Goal: Complete application form: Complete application form

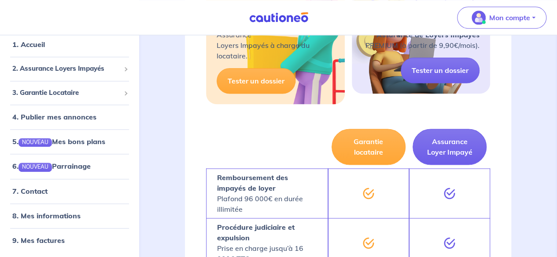
scroll to position [484, 0]
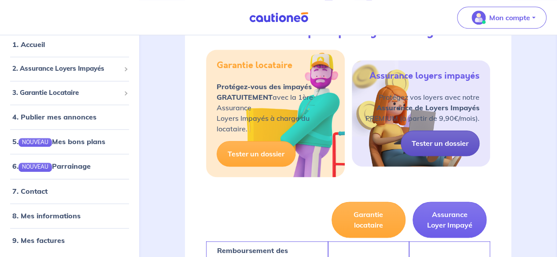
click at [447, 153] on link "Tester un dossier" at bounding box center [439, 144] width 79 height 26
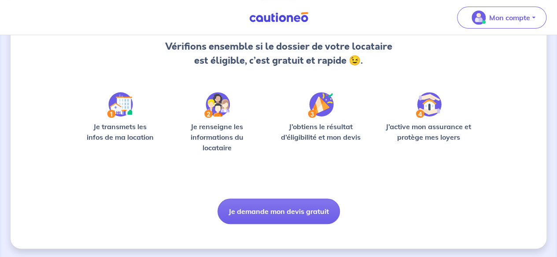
scroll to position [96, 0]
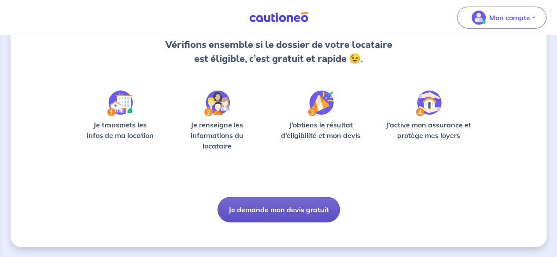
click at [279, 206] on button "Je demande mon devis gratuit" at bounding box center [278, 210] width 122 height 26
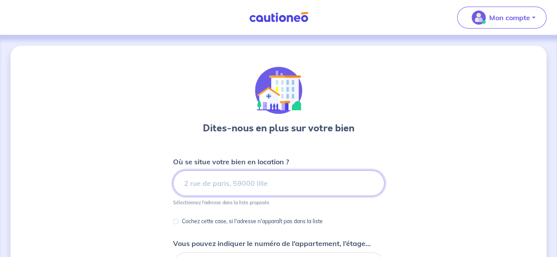
click at [264, 186] on input at bounding box center [278, 184] width 211 height 26
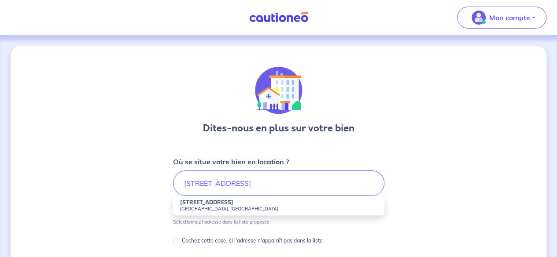
click at [209, 204] on strong "[STREET_ADDRESS]" at bounding box center [206, 202] width 53 height 7
type input "[STREET_ADDRESS]"
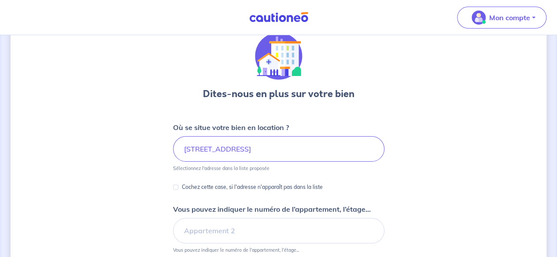
scroll to position [88, 0]
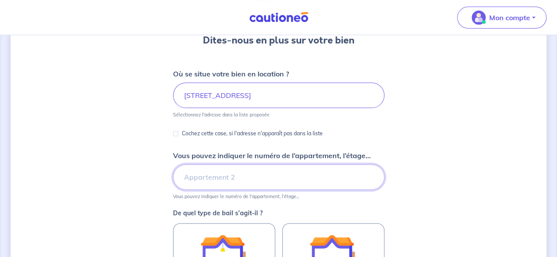
click at [199, 176] on input "Vous pouvez indiquer le numéro de l’appartement, l’étage..." at bounding box center [278, 178] width 211 height 26
type input "5"
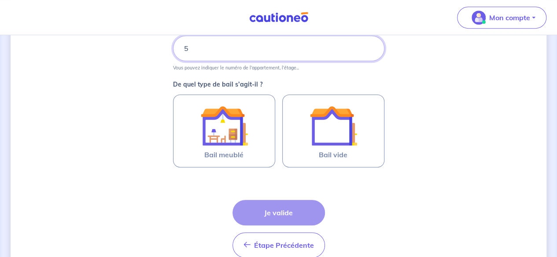
scroll to position [220, 0]
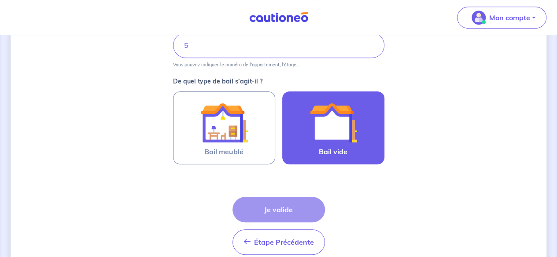
click at [344, 123] on img at bounding box center [333, 123] width 48 height 48
click at [0, 0] on input "Bail vide" at bounding box center [0, 0] width 0 height 0
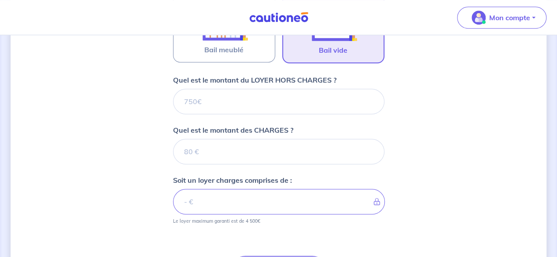
scroll to position [278, 0]
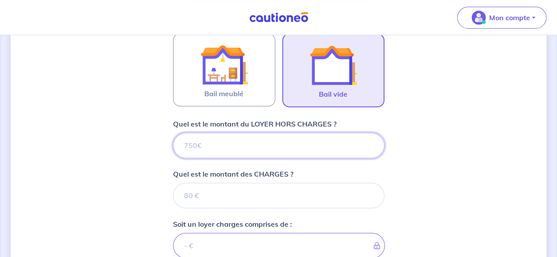
click at [218, 151] on input "Quel est le montant du LOYER HORS CHARGES ?" at bounding box center [278, 146] width 211 height 26
type input "500"
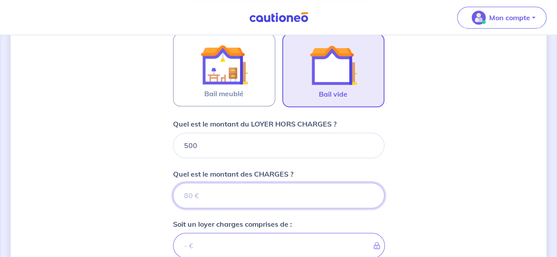
click at [214, 190] on input "Quel est le montant des CHARGES ?" at bounding box center [278, 196] width 211 height 26
type input "40"
type input "540"
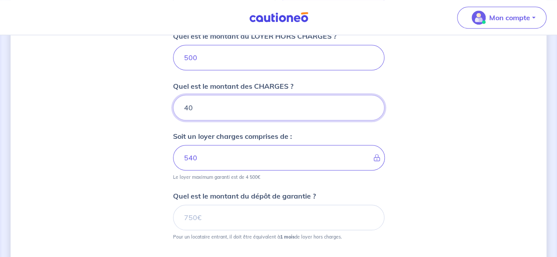
scroll to position [410, 0]
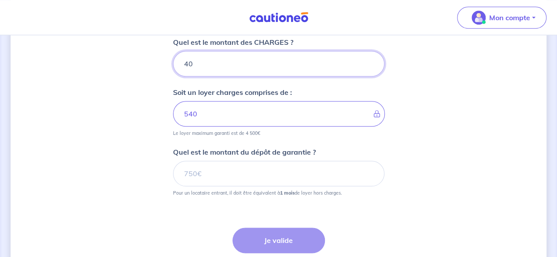
type input "40"
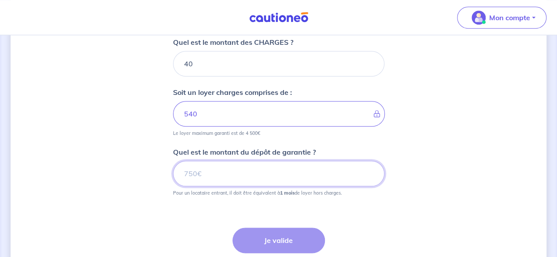
click at [240, 170] on input "Quel est le montant du dépôt de garantie ?" at bounding box center [278, 174] width 211 height 26
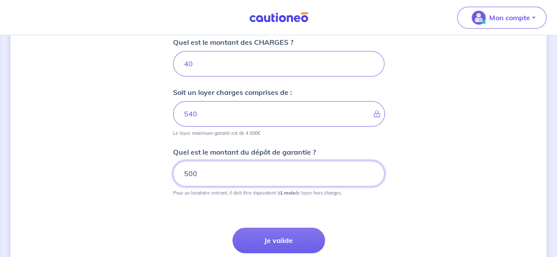
type input "500"
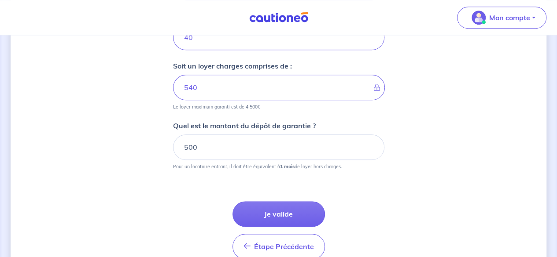
scroll to position [454, 0]
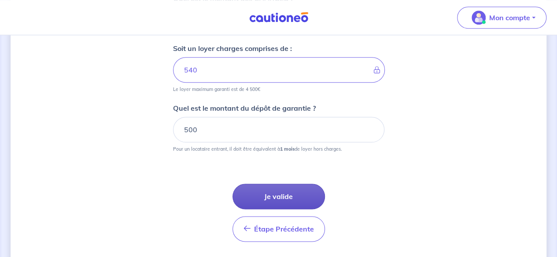
click at [278, 195] on button "Je valide" at bounding box center [278, 197] width 92 height 26
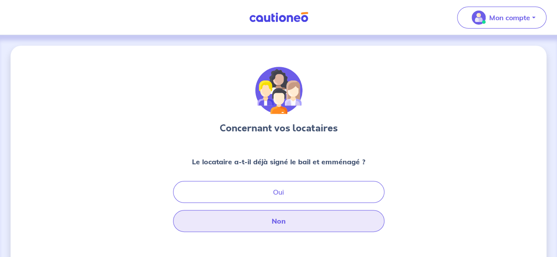
click at [287, 217] on button "Non" at bounding box center [278, 221] width 211 height 22
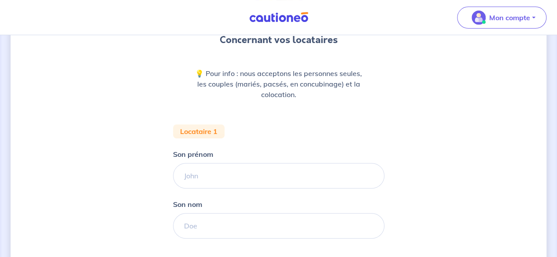
scroll to position [132, 0]
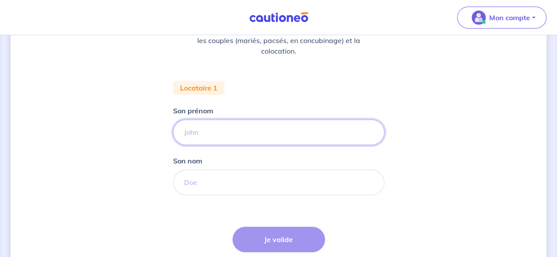
click at [223, 133] on input "Son prénom" at bounding box center [278, 133] width 211 height 26
type input "Matisse"
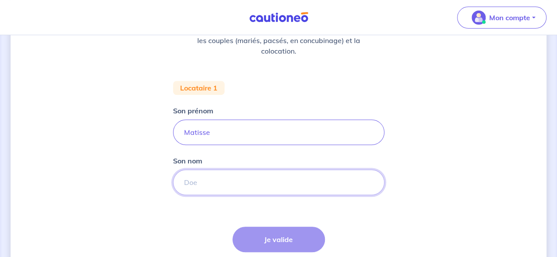
click at [199, 182] on input "Son nom" at bounding box center [278, 183] width 211 height 26
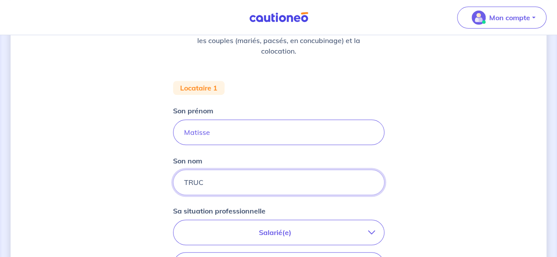
type input "TRUC"
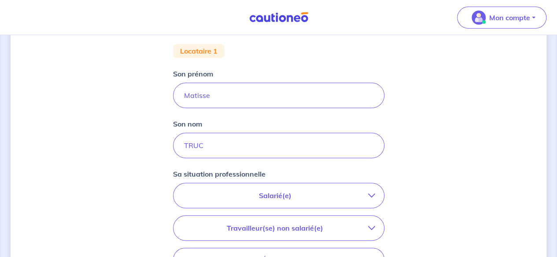
scroll to position [220, 0]
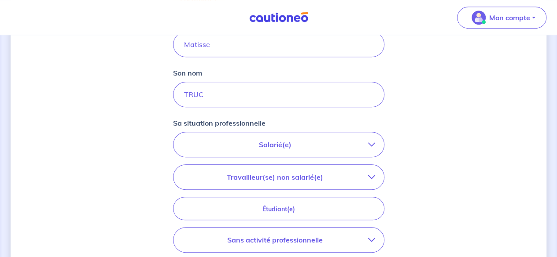
click at [375, 173] on button "Travailleur(se) non salarié(e)" at bounding box center [278, 177] width 210 height 25
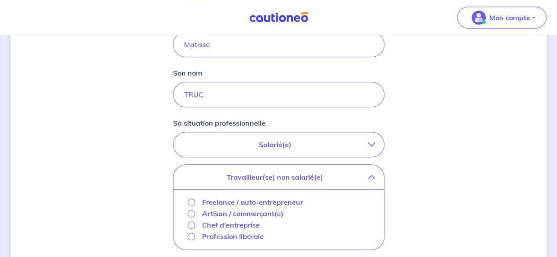
click at [374, 141] on icon "button" at bounding box center [371, 144] width 7 height 7
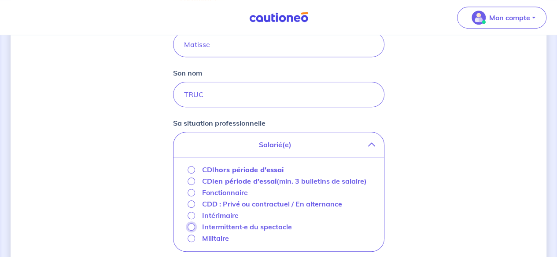
click at [191, 226] on input "Intermittent·e du spectacle" at bounding box center [190, 227] width 7 height 7
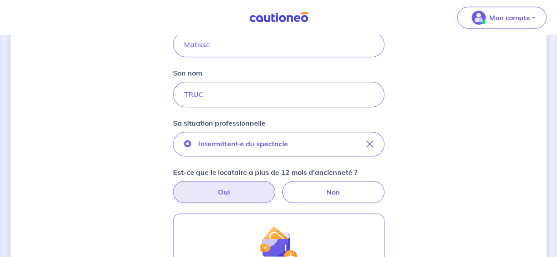
click at [235, 190] on label "Oui" at bounding box center [224, 192] width 102 height 22
click at [276, 187] on input "Oui" at bounding box center [279, 184] width 6 height 6
radio input "true"
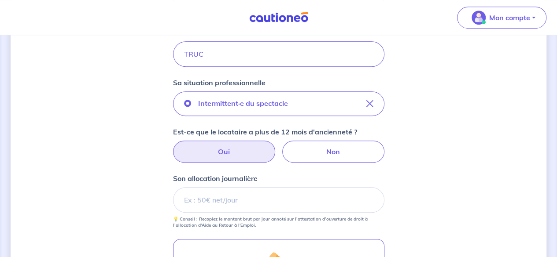
scroll to position [308, 0]
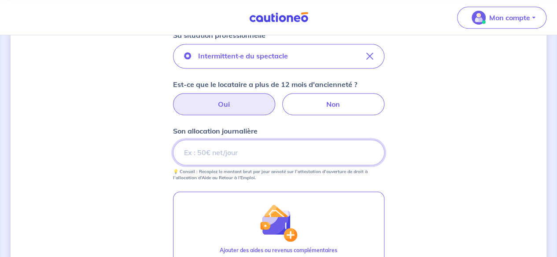
click at [241, 152] on input "Son allocation journalière" at bounding box center [278, 153] width 211 height 26
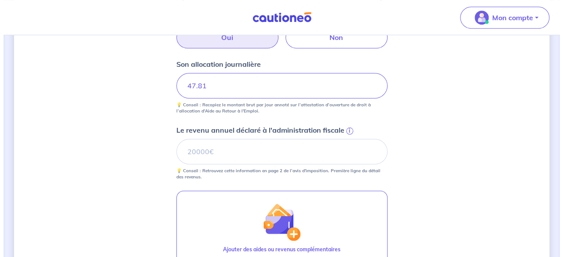
scroll to position [396, 0]
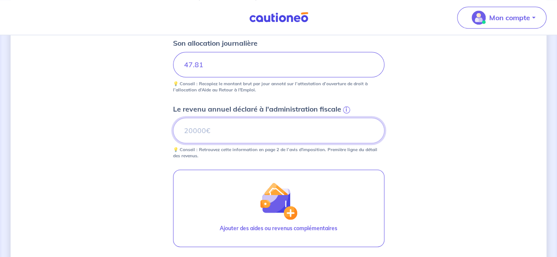
click at [235, 126] on input "Le revenu annuel déclaré à l'administration fiscale i" at bounding box center [278, 131] width 211 height 26
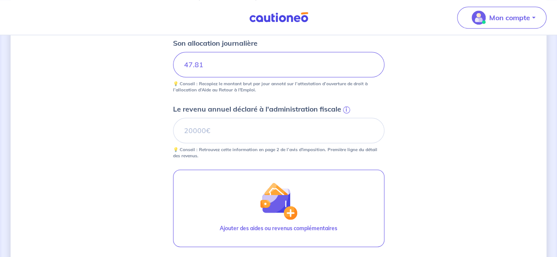
click at [345, 110] on span "i" at bounding box center [346, 110] width 7 height 7
click at [345, 118] on input "Le revenu annuel déclaré à l'administration fiscale i" at bounding box center [278, 131] width 211 height 26
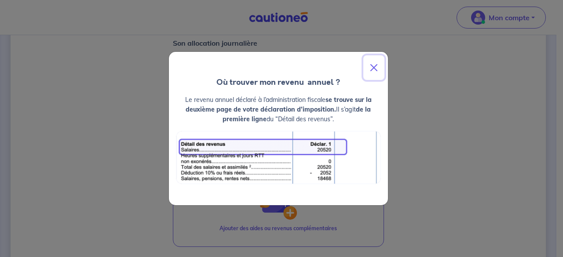
click at [375, 66] on button "Close" at bounding box center [374, 67] width 21 height 25
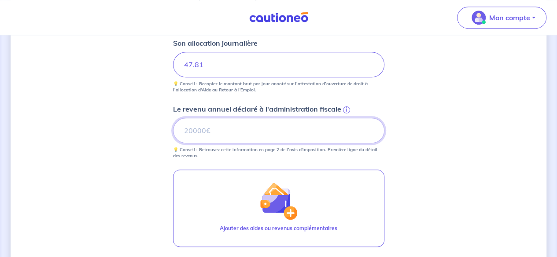
click at [214, 127] on input "Le revenu annuel déclaré à l'administration fiscale i" at bounding box center [278, 131] width 211 height 26
drag, startPoint x: 201, startPoint y: 129, endPoint x: 174, endPoint y: 126, distance: 26.5
click at [174, 126] on input "6855" at bounding box center [278, 131] width 211 height 26
type input "7617"
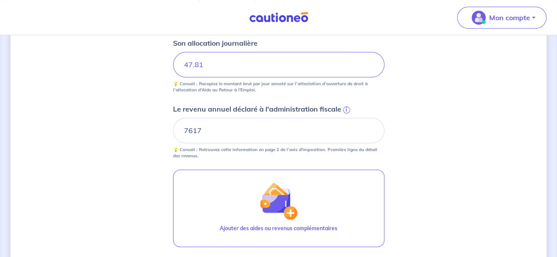
click at [393, 161] on div "Concernant vos locataires 💡 Pour info : nous acceptons les personnes seules, le…" at bounding box center [279, 15] width 536 height 730
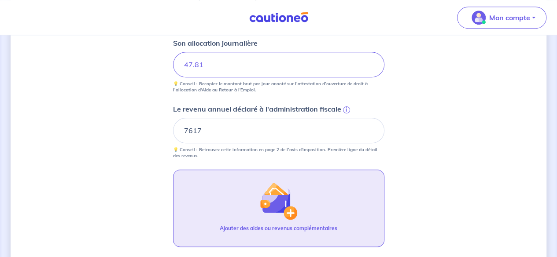
click at [272, 215] on img "button" at bounding box center [278, 201] width 38 height 38
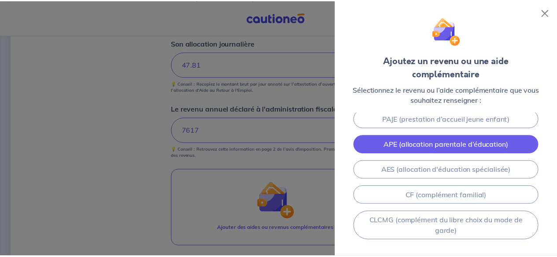
scroll to position [250, 0]
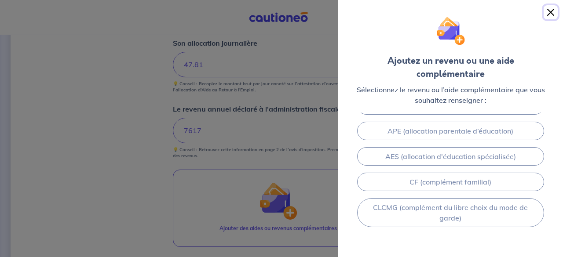
drag, startPoint x: 552, startPoint y: 11, endPoint x: 516, endPoint y: 35, distance: 43.2
click at [551, 12] on button "Close" at bounding box center [551, 12] width 14 height 14
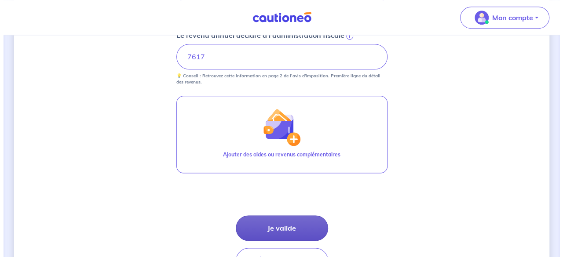
scroll to position [438, 0]
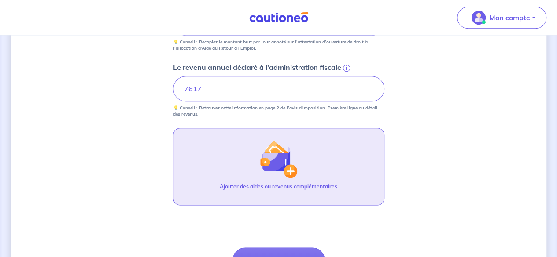
click at [292, 169] on img "button" at bounding box center [278, 159] width 38 height 38
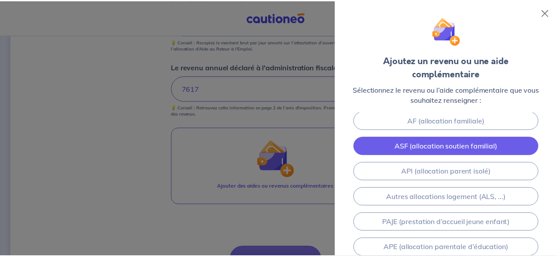
scroll to position [176, 0]
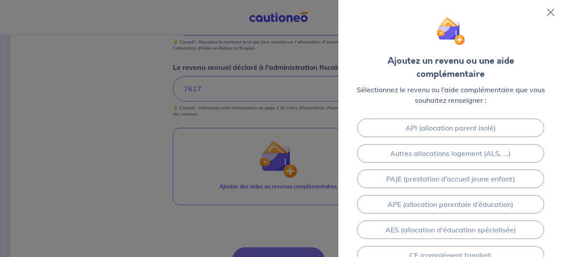
click at [306, 131] on div at bounding box center [281, 128] width 563 height 257
drag, startPoint x: 552, startPoint y: 10, endPoint x: 454, endPoint y: 90, distance: 127.3
click at [551, 11] on button "Close" at bounding box center [551, 12] width 14 height 14
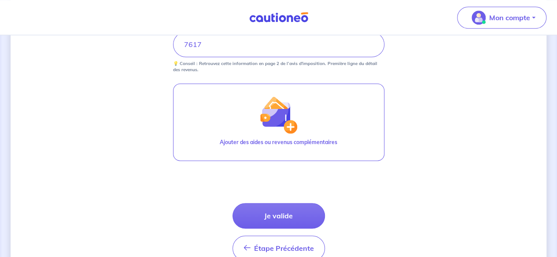
scroll to position [526, 0]
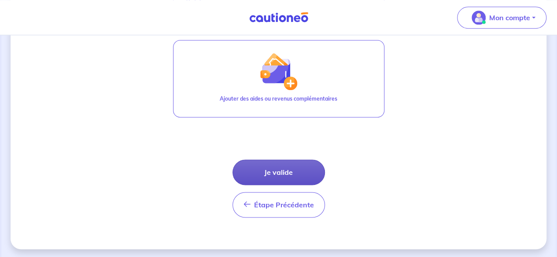
click at [277, 171] on button "Je valide" at bounding box center [278, 173] width 92 height 26
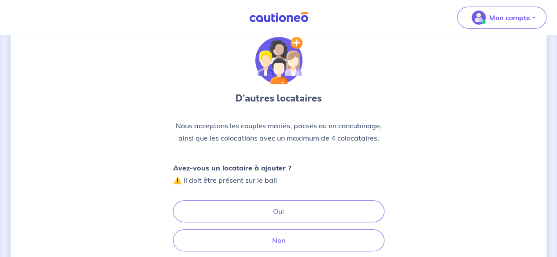
scroll to position [44, 0]
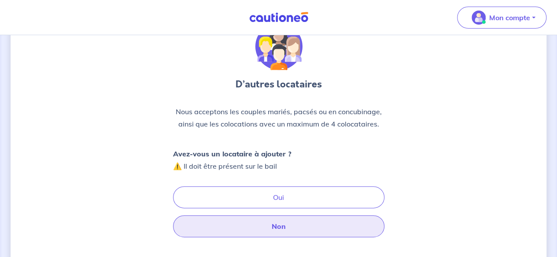
click at [265, 226] on button "Non" at bounding box center [278, 227] width 211 height 22
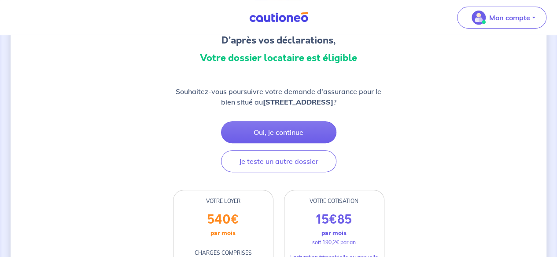
scroll to position [132, 0]
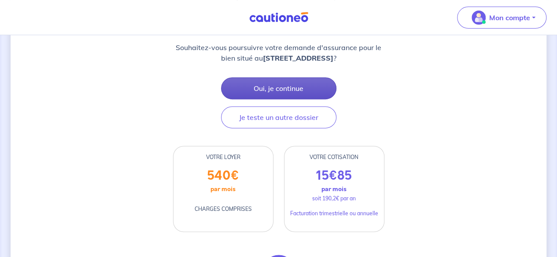
click at [291, 87] on button "Oui, je continue" at bounding box center [278, 88] width 115 height 22
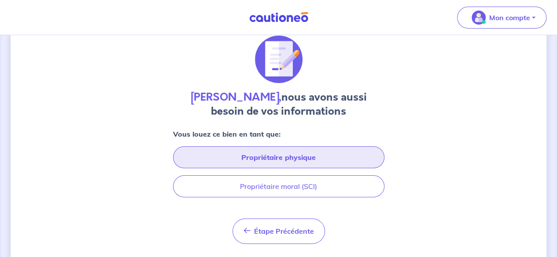
scroll to position [44, 0]
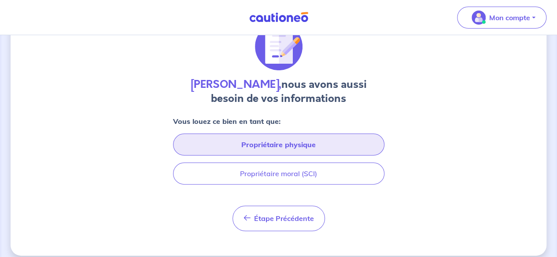
click at [272, 145] on button "Propriétaire physique" at bounding box center [278, 145] width 211 height 22
select select "FR"
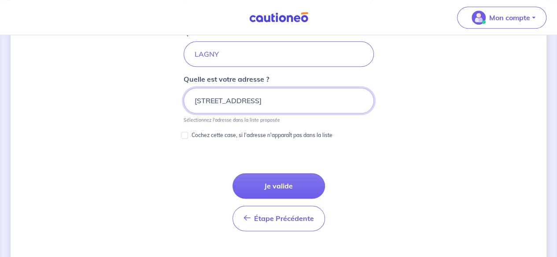
scroll to position [479, 0]
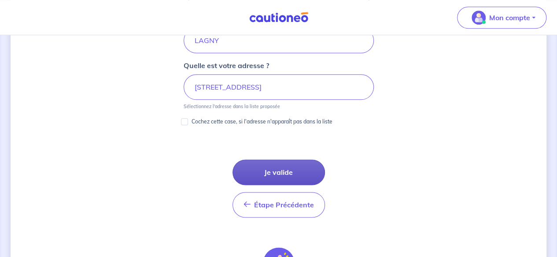
drag, startPoint x: 273, startPoint y: 168, endPoint x: 283, endPoint y: 166, distance: 10.7
click at [273, 168] on button "Je valide" at bounding box center [278, 173] width 92 height 26
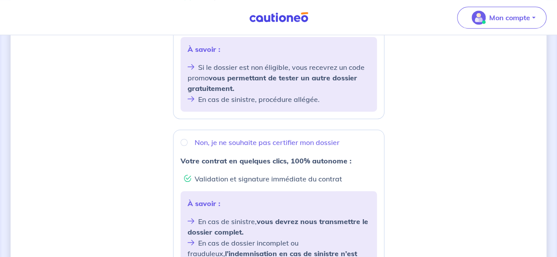
scroll to position [264, 0]
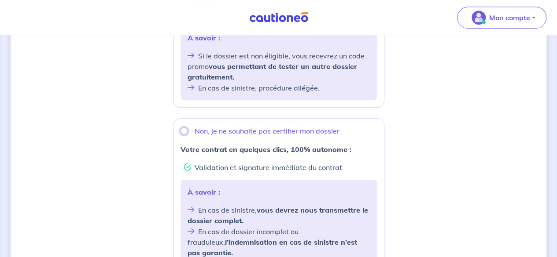
click at [183, 130] on input "Non, je ne souhaite pas certifier mon dossier" at bounding box center [183, 131] width 7 height 7
radio input "true"
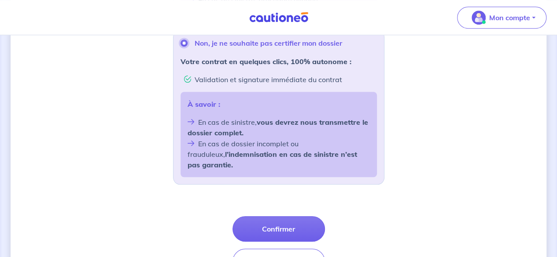
scroll to position [396, 0]
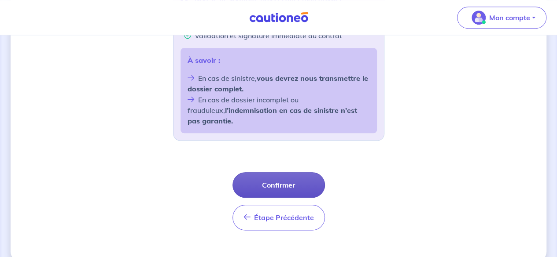
click at [275, 173] on button "Confirmer" at bounding box center [278, 186] width 92 height 26
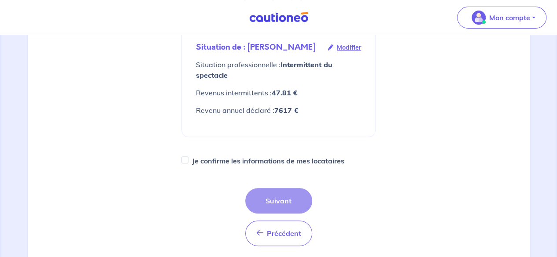
scroll to position [176, 0]
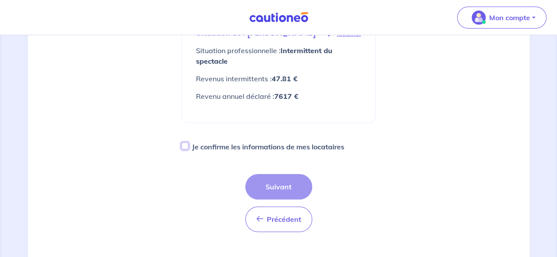
click at [183, 145] on input "Je confirme les informations de mes locataires" at bounding box center [184, 146] width 7 height 7
checkbox input "true"
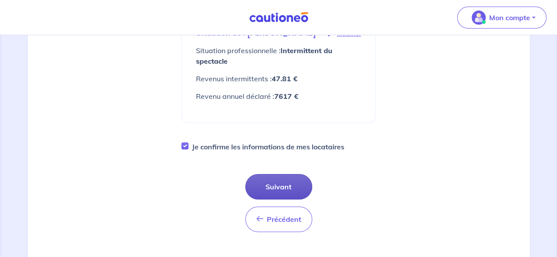
click at [277, 183] on button "Suivant" at bounding box center [278, 187] width 67 height 26
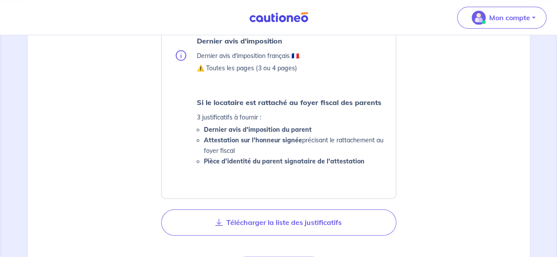
scroll to position [616, 0]
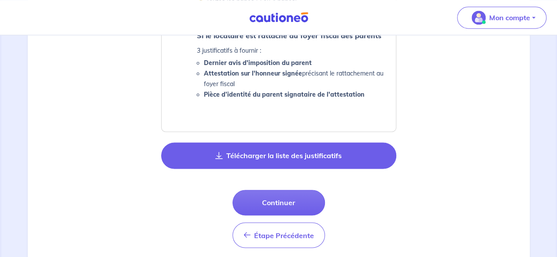
click at [264, 154] on button "Télécharger la liste des justificatifs" at bounding box center [278, 156] width 235 height 26
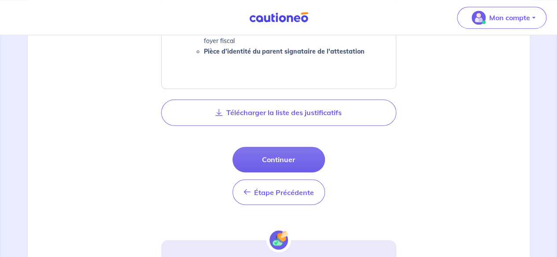
scroll to position [660, 0]
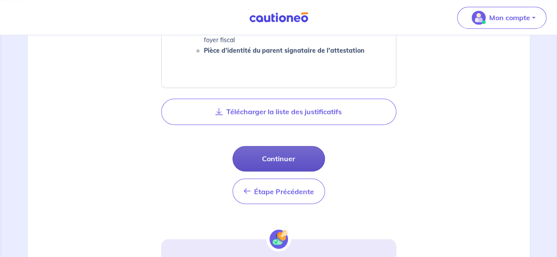
click at [272, 159] on button "Continuer" at bounding box center [278, 159] width 92 height 26
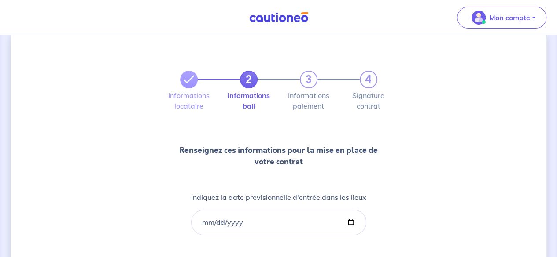
scroll to position [44, 0]
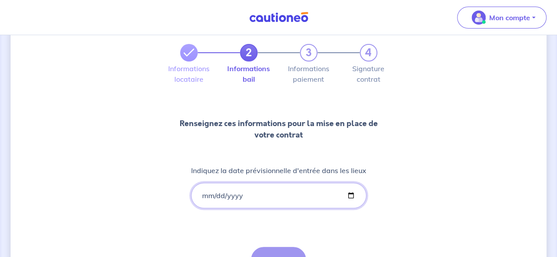
click at [253, 193] on input "Indiquez la date prévisionnelle d'entrée dans les lieux" at bounding box center [278, 196] width 175 height 26
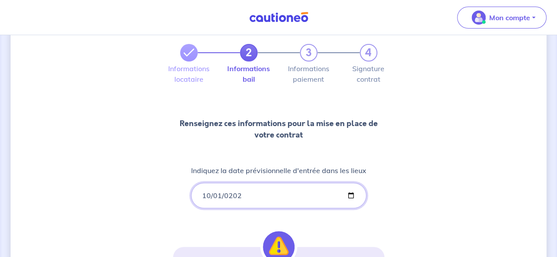
type input "[DATE]"
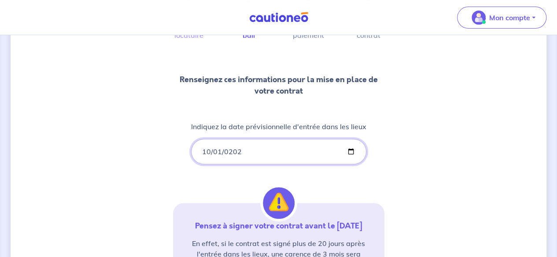
scroll to position [132, 0]
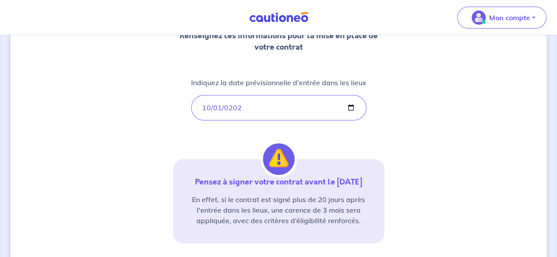
click at [409, 218] on div "2 3 4 Informations locataire Informations bail Informations paiement Signature …" at bounding box center [279, 127] width 536 height 426
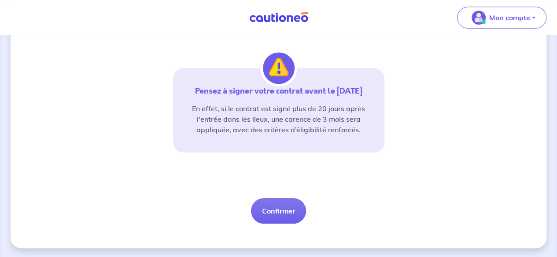
scroll to position [224, 0]
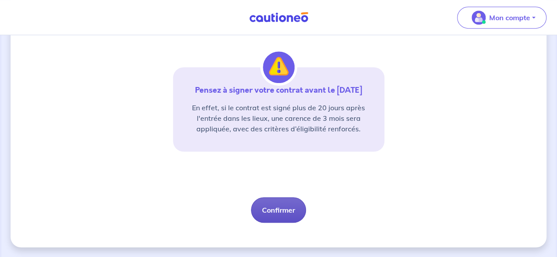
click at [287, 210] on button "Confirmer" at bounding box center [278, 211] width 55 height 26
select select "FR"
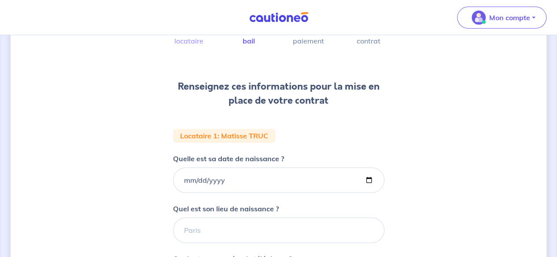
scroll to position [88, 0]
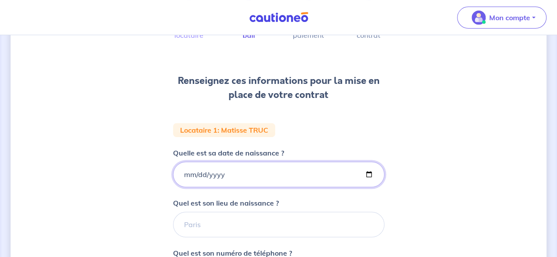
click at [225, 176] on input "Quelle est sa date de naissance ?" at bounding box center [278, 175] width 211 height 26
type input "[DATE]"
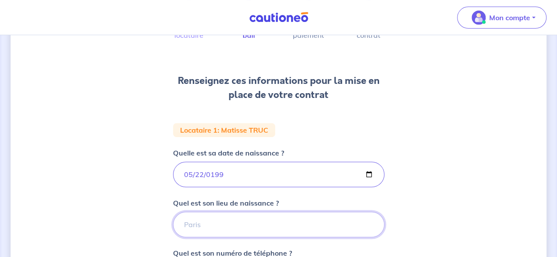
click at [213, 223] on input "Quel est son lieu de naissance ?" at bounding box center [278, 225] width 211 height 26
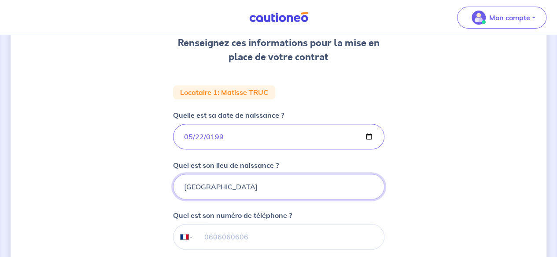
scroll to position [176, 0]
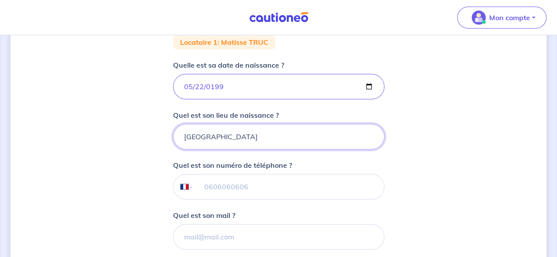
type input "[GEOGRAPHIC_DATA]"
click at [224, 186] on input "tel" at bounding box center [288, 187] width 190 height 25
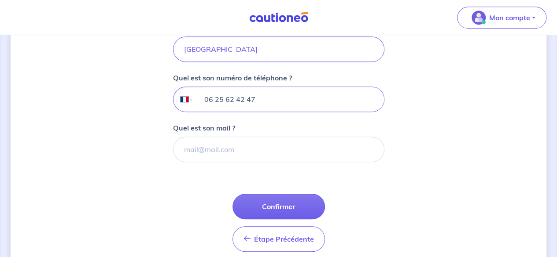
scroll to position [264, 0]
type input "06 25 62 42 47"
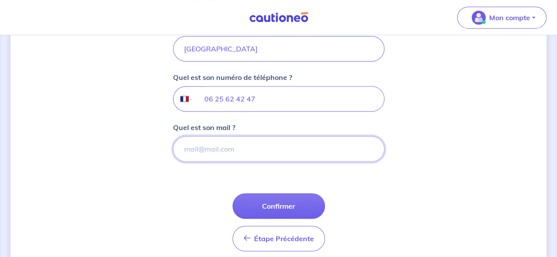
drag, startPoint x: 229, startPoint y: 145, endPoint x: 240, endPoint y: 147, distance: 11.6
click at [229, 145] on input "Quel est son mail ?" at bounding box center [278, 149] width 211 height 26
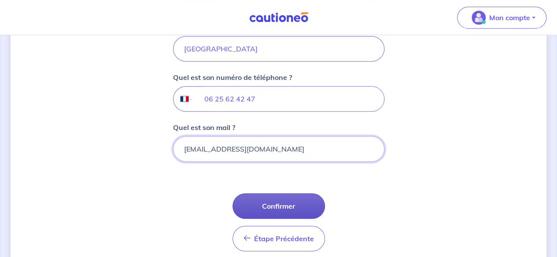
type input "[EMAIL_ADDRESS][DOMAIN_NAME]"
click at [277, 204] on button "Confirmer" at bounding box center [278, 207] width 92 height 26
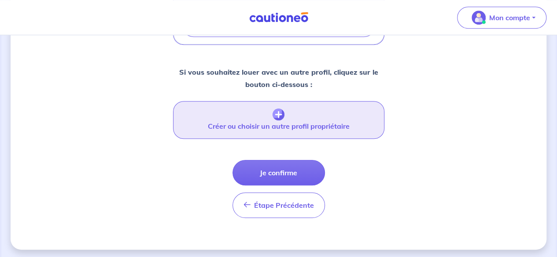
scroll to position [382, 0]
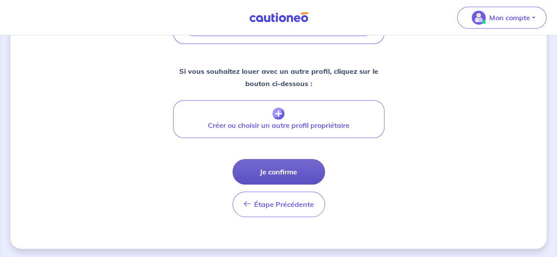
click at [284, 166] on button "Je confirme" at bounding box center [278, 172] width 92 height 26
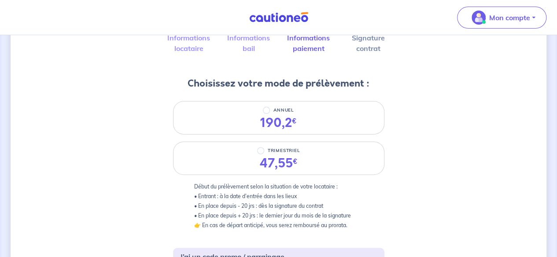
scroll to position [88, 0]
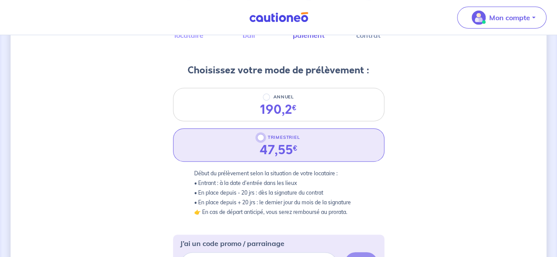
click at [259, 138] on input "TRIMESTRIEL" at bounding box center [260, 137] width 7 height 7
radio input "true"
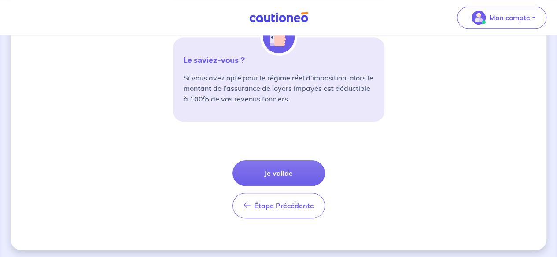
scroll to position [369, 0]
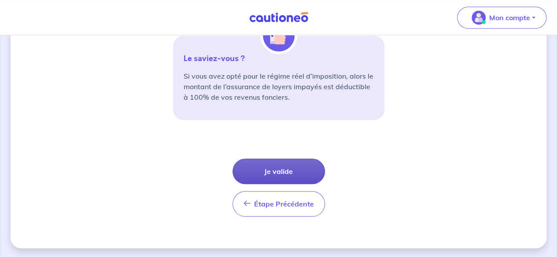
click at [282, 169] on button "Je valide" at bounding box center [278, 172] width 92 height 26
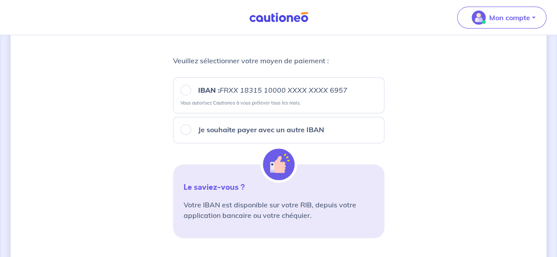
scroll to position [35, 0]
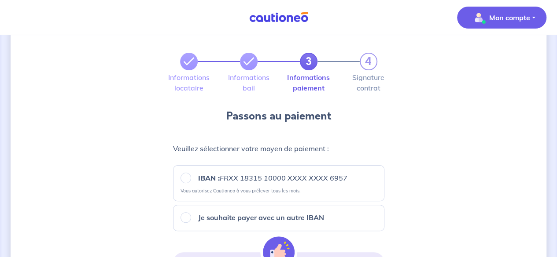
click at [502, 19] on p "Mon compte" at bounding box center [509, 17] width 41 height 11
click at [492, 75] on link "Me déconnecter" at bounding box center [492, 76] width 71 height 14
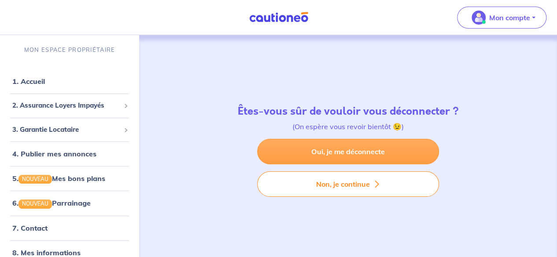
click at [357, 152] on link "Oui, je me déconnecte" at bounding box center [348, 152] width 182 height 26
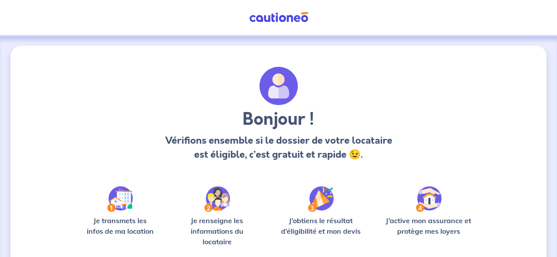
scroll to position [96, 0]
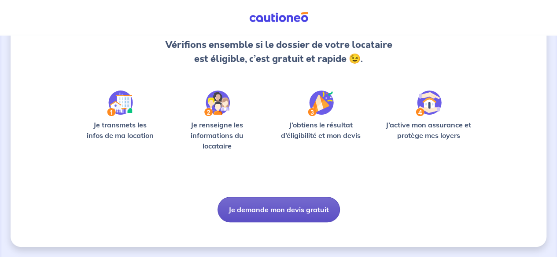
drag, startPoint x: 282, startPoint y: 214, endPoint x: 284, endPoint y: 210, distance: 4.5
click at [281, 214] on button "Je demande mon devis gratuit" at bounding box center [278, 210] width 122 height 26
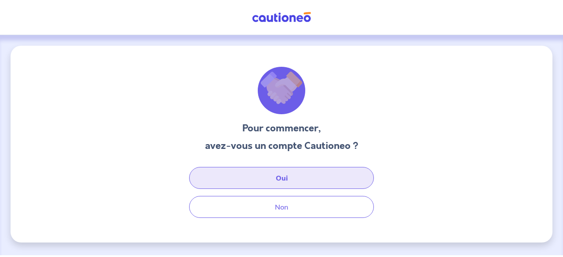
click at [284, 179] on button "Oui" at bounding box center [281, 178] width 185 height 22
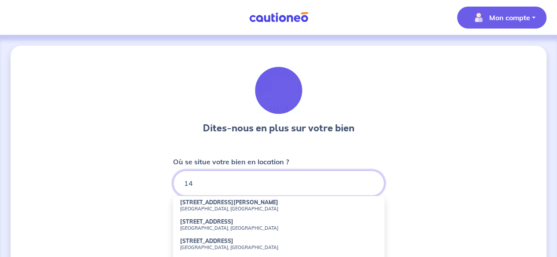
type input "14"
click at [514, 16] on p "Mon compte" at bounding box center [509, 17] width 41 height 11
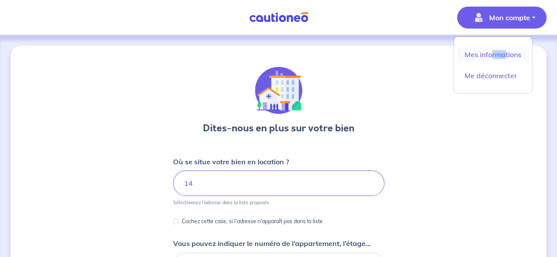
drag, startPoint x: 503, startPoint y: 41, endPoint x: 492, endPoint y: 55, distance: 18.1
click at [492, 55] on div "Mes informations Me déconnecter" at bounding box center [492, 65] width 79 height 57
click at [492, 55] on link "Mes informations" at bounding box center [492, 55] width 71 height 14
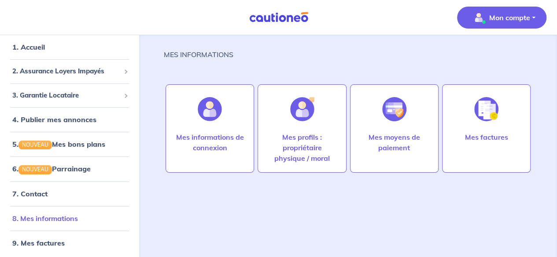
scroll to position [9, 0]
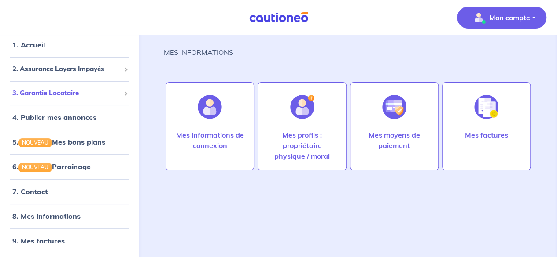
click at [64, 93] on span "3. Garantie Locataire" at bounding box center [66, 93] width 108 height 10
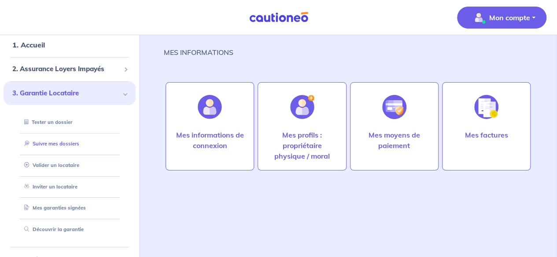
click at [58, 145] on link "Suivre mes dossiers" at bounding box center [50, 144] width 59 height 6
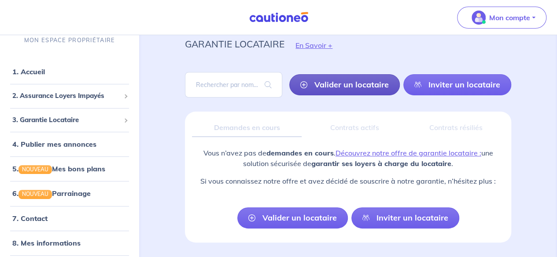
scroll to position [44, 0]
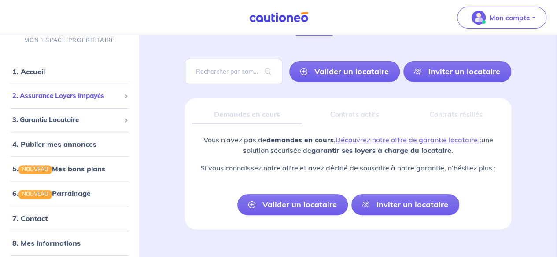
click at [69, 94] on span "2. Assurance Loyers Impayés" at bounding box center [66, 97] width 108 height 10
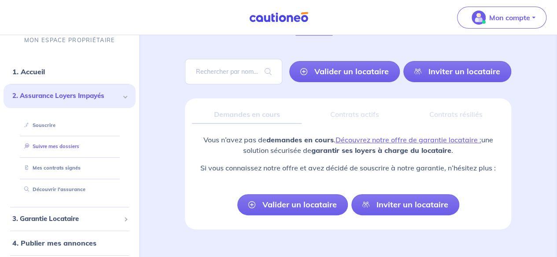
click at [64, 147] on link "Suivre mes dossiers" at bounding box center [50, 147] width 59 height 6
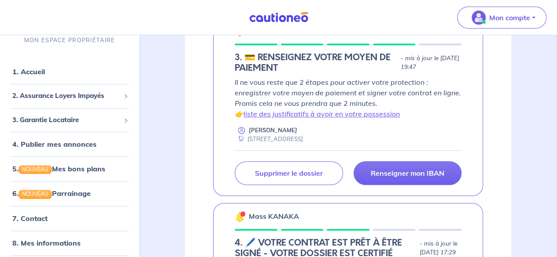
scroll to position [132, 0]
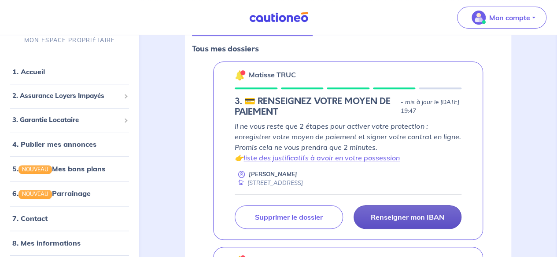
click at [398, 214] on p "Renseigner mon IBAN" at bounding box center [407, 217] width 73 height 9
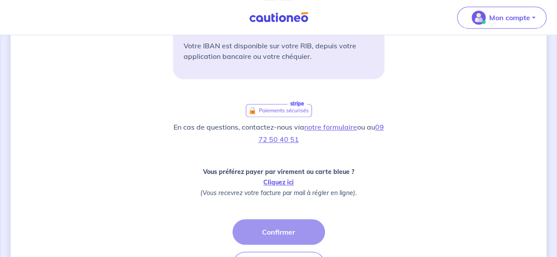
scroll to position [308, 0]
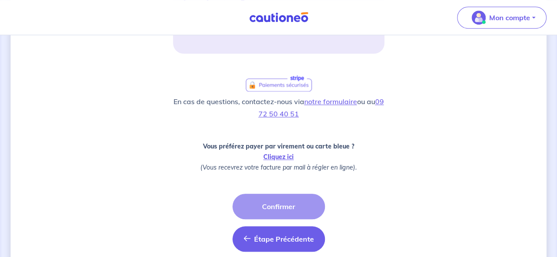
click at [275, 238] on span "Étape Précédente" at bounding box center [284, 239] width 60 height 9
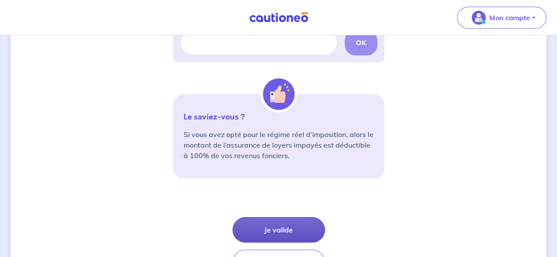
scroll to position [352, 0]
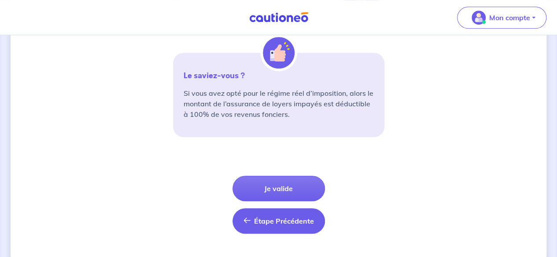
click at [271, 220] on span "Étape Précédente" at bounding box center [284, 221] width 60 height 9
